Goal: Task Accomplishment & Management: Use online tool/utility

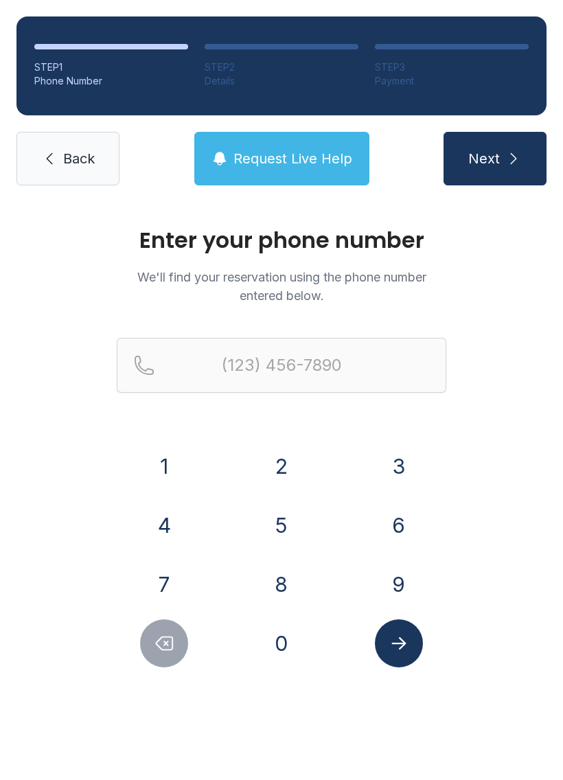
click at [392, 459] on button "3" at bounding box center [399, 466] width 48 height 48
click at [291, 468] on button "2" at bounding box center [282, 466] width 48 height 48
click at [183, 471] on button "1" at bounding box center [164, 466] width 48 height 48
click at [280, 530] on button "5" at bounding box center [282, 525] width 48 height 48
click at [400, 602] on button "9" at bounding box center [399, 585] width 48 height 48
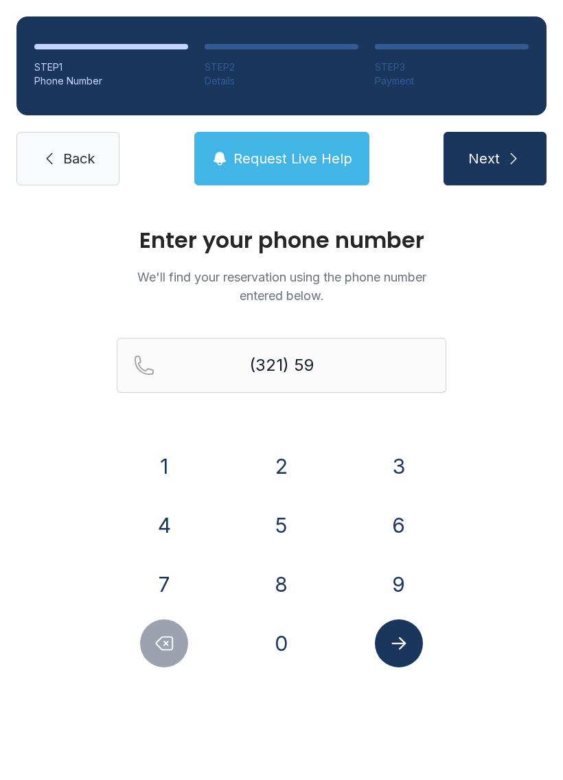
click at [170, 473] on button "1" at bounding box center [164, 466] width 48 height 48
type input "(321) 591-"
click at [91, 163] on span "Back" at bounding box center [79, 158] width 32 height 19
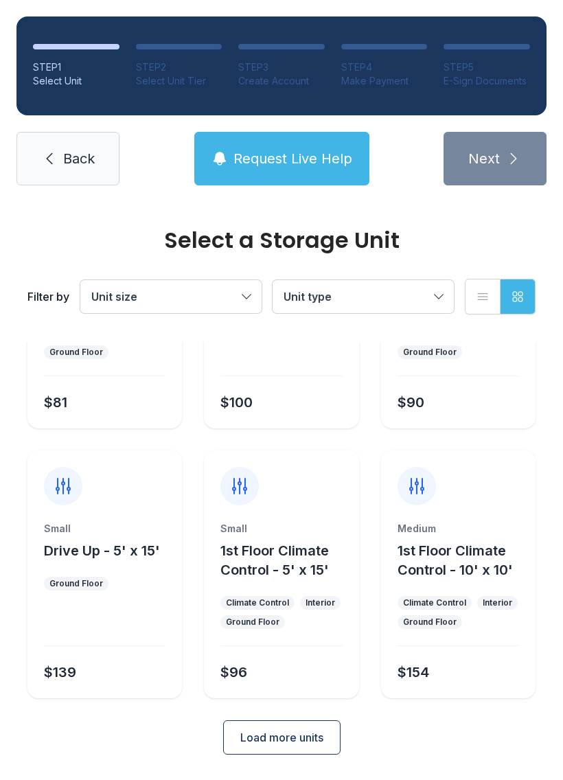
scroll to position [163, 0]
click at [78, 157] on span "Back" at bounding box center [79, 158] width 32 height 19
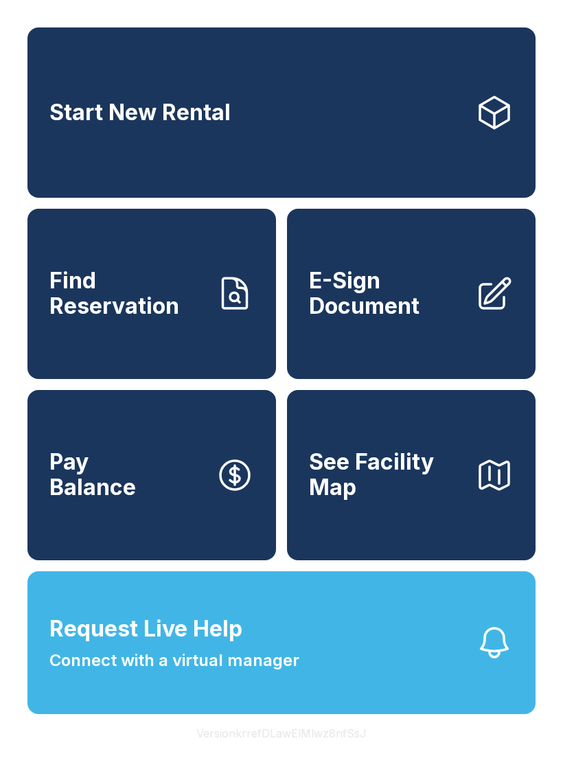
click at [407, 319] on span "E-Sign Document" at bounding box center [386, 294] width 155 height 50
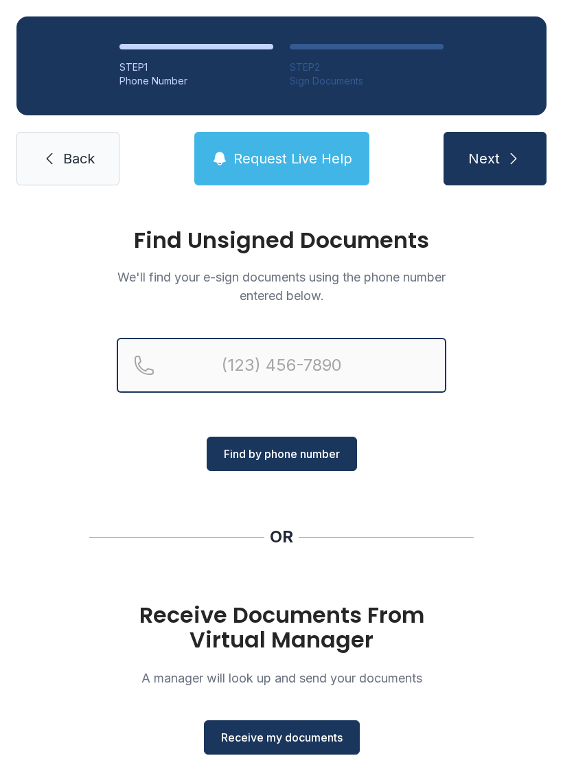
click at [256, 351] on input "Reservation phone number" at bounding box center [282, 365] width 330 height 55
type input "[PHONE_NUMBER]"
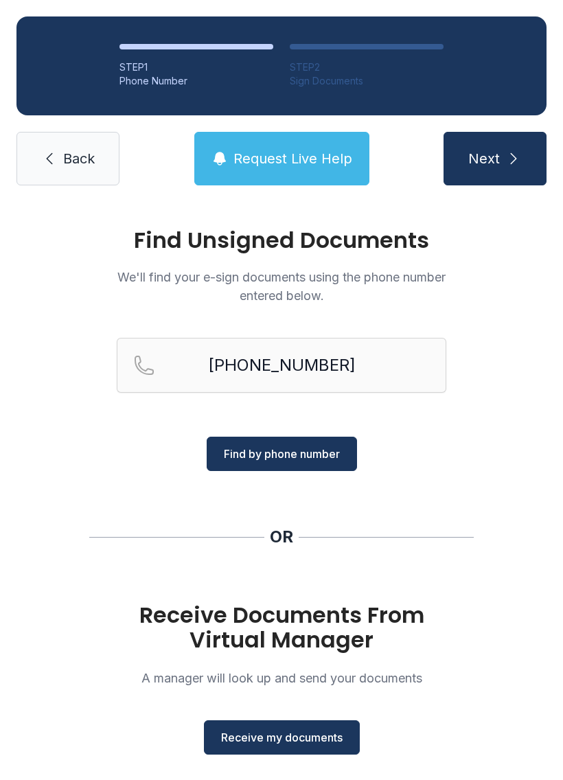
click at [293, 464] on button "Find by phone number" at bounding box center [282, 454] width 150 height 34
click at [311, 450] on span "Find by phone number" at bounding box center [282, 454] width 116 height 16
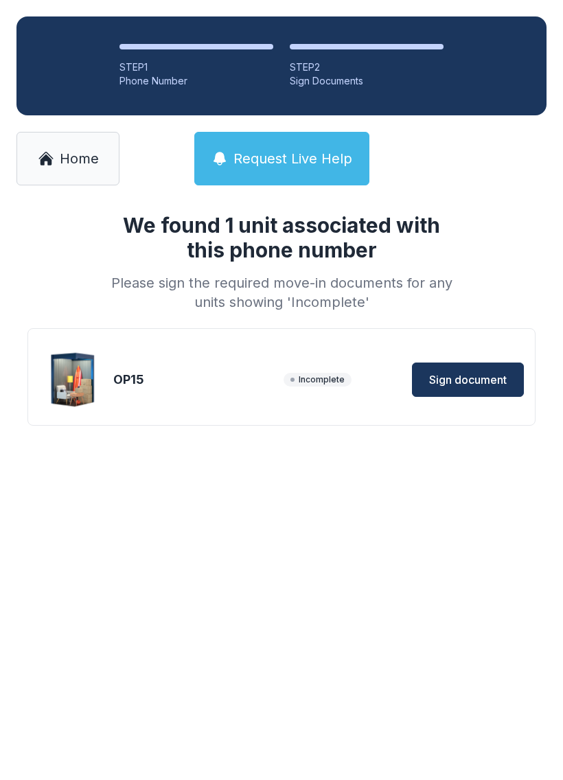
click at [473, 370] on button "Sign document" at bounding box center [468, 380] width 112 height 34
click at [76, 161] on span "Home" at bounding box center [79, 158] width 39 height 19
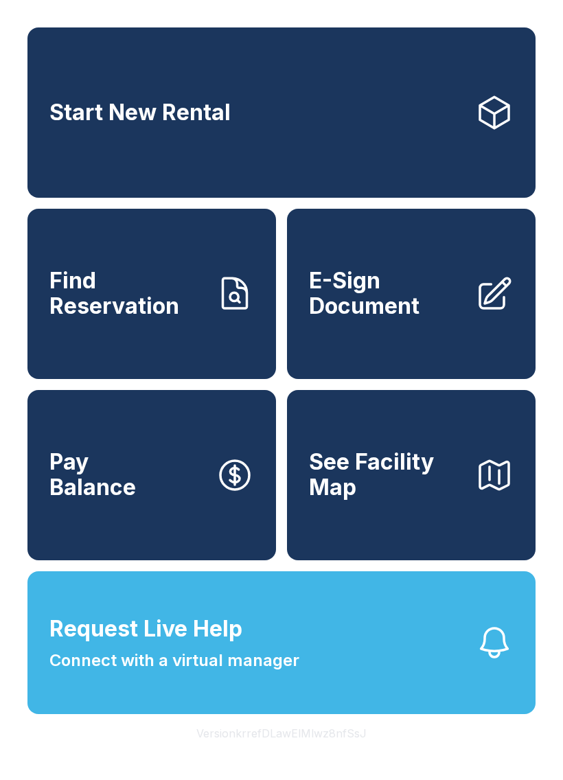
click at [387, 293] on span "E-Sign Document" at bounding box center [386, 294] width 155 height 50
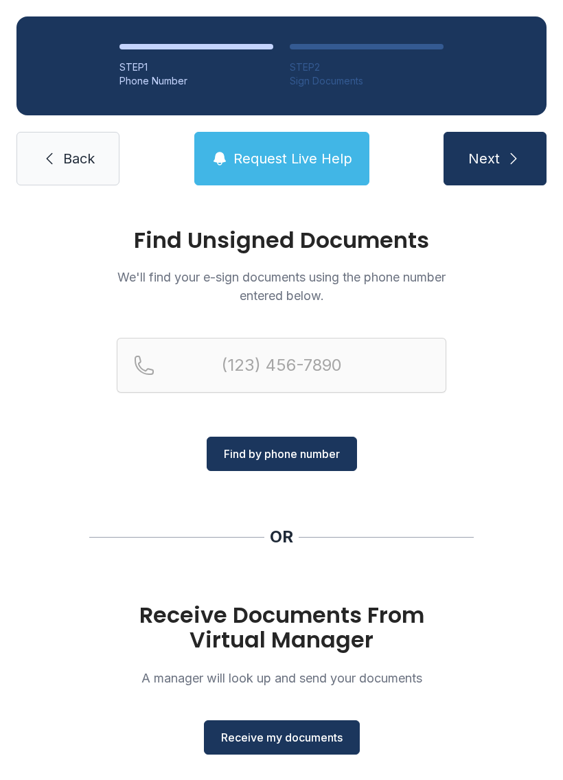
click at [294, 733] on span "Receive my documents" at bounding box center [282, 738] width 122 height 16
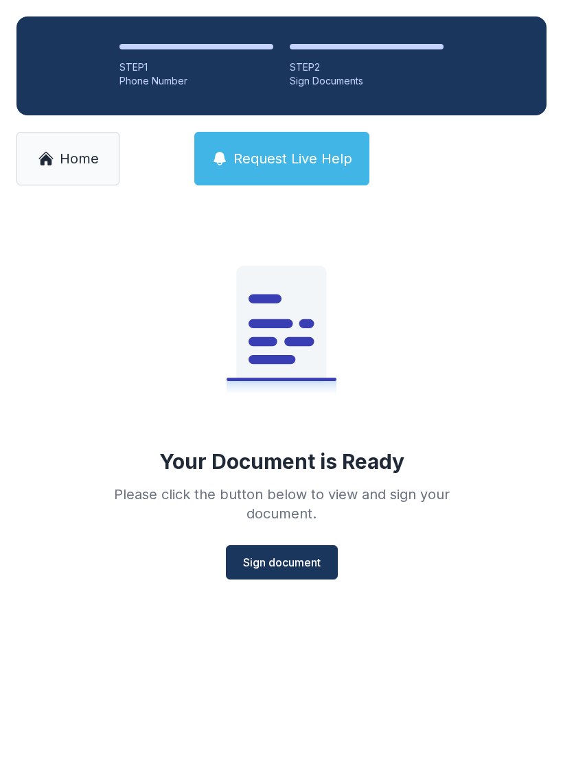
click at [284, 558] on span "Sign document" at bounding box center [282, 562] width 78 height 16
